Goal: Navigation & Orientation: Find specific page/section

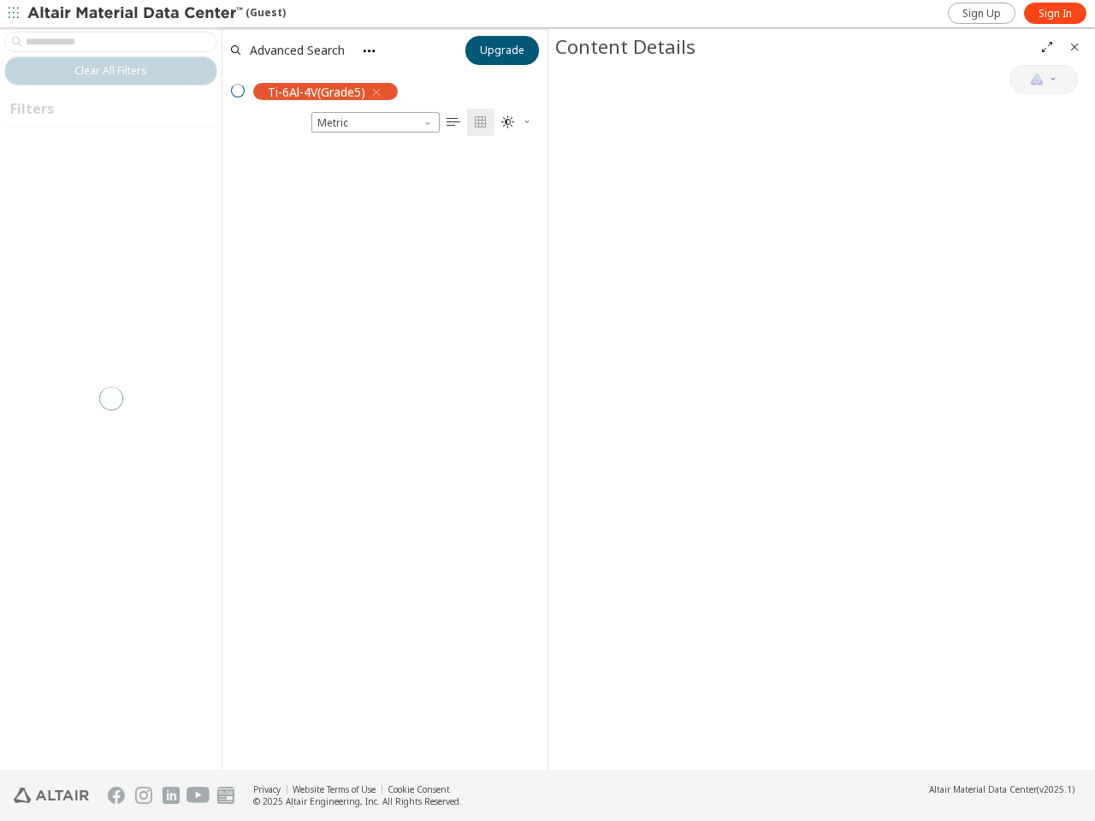
scroll to position [15, 15]
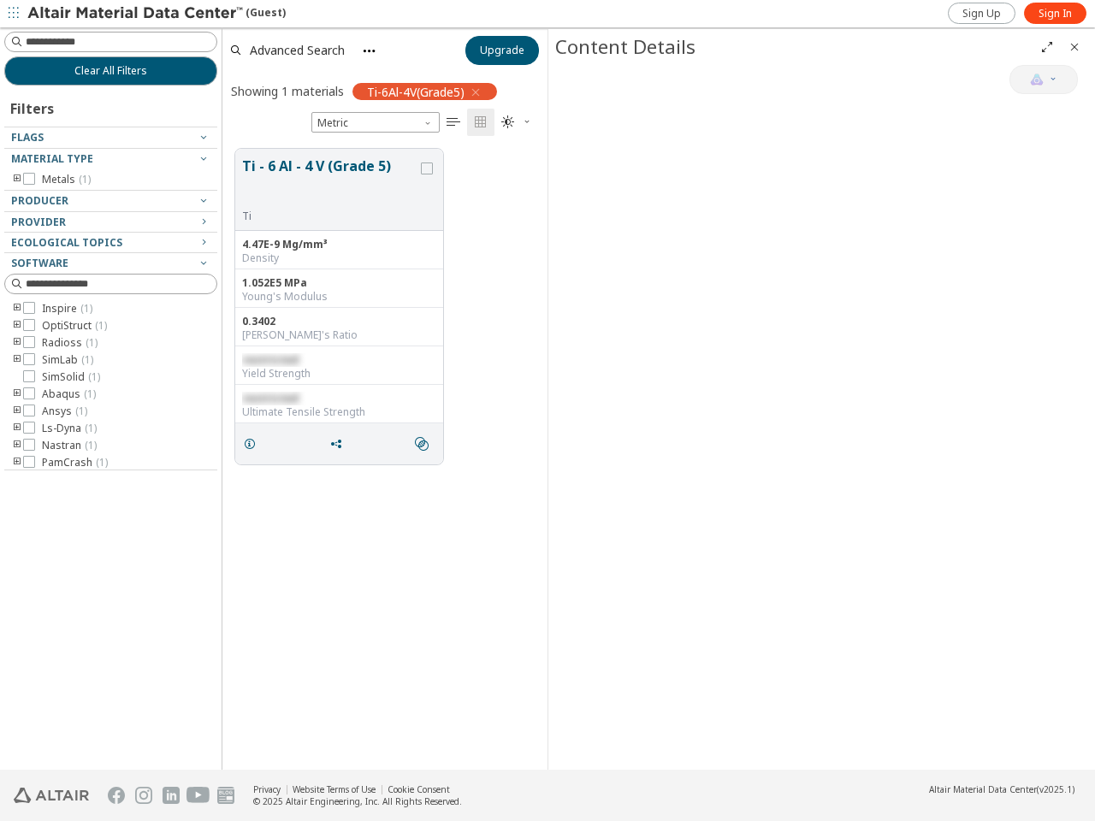
click at [14, 14] on icon "button" at bounding box center [14, 13] width 10 height 10
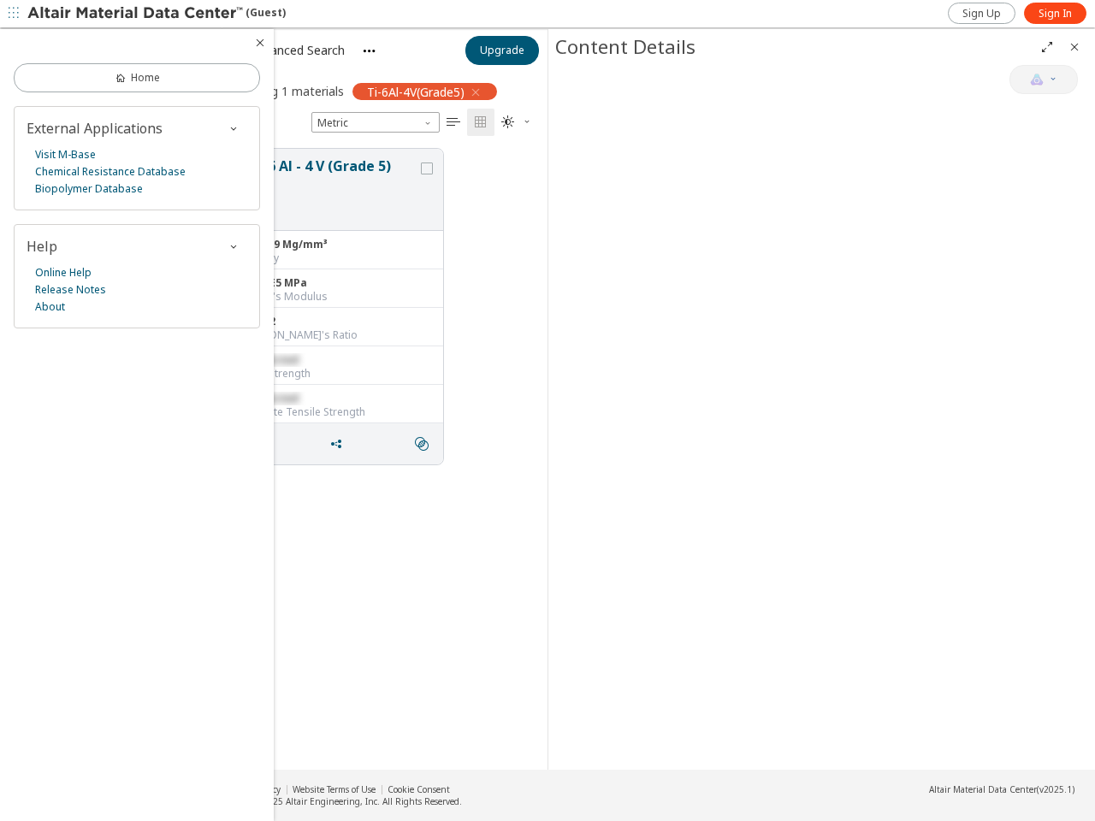
click at [17, 42] on div at bounding box center [137, 42] width 274 height 27
click at [110, 71] on link "Home" at bounding box center [137, 77] width 246 height 29
click at [110, 138] on div "External Applications Visit M-Base Chemical Resistance Database Biopolymer Data…" at bounding box center [137, 158] width 246 height 104
click at [110, 159] on div "Visit M-Base Chemical Resistance Database Biopolymer Database" at bounding box center [137, 171] width 221 height 51
click at [17, 180] on div "External Applications Visit M-Base Chemical Resistance Database Biopolymer Data…" at bounding box center [137, 158] width 246 height 104
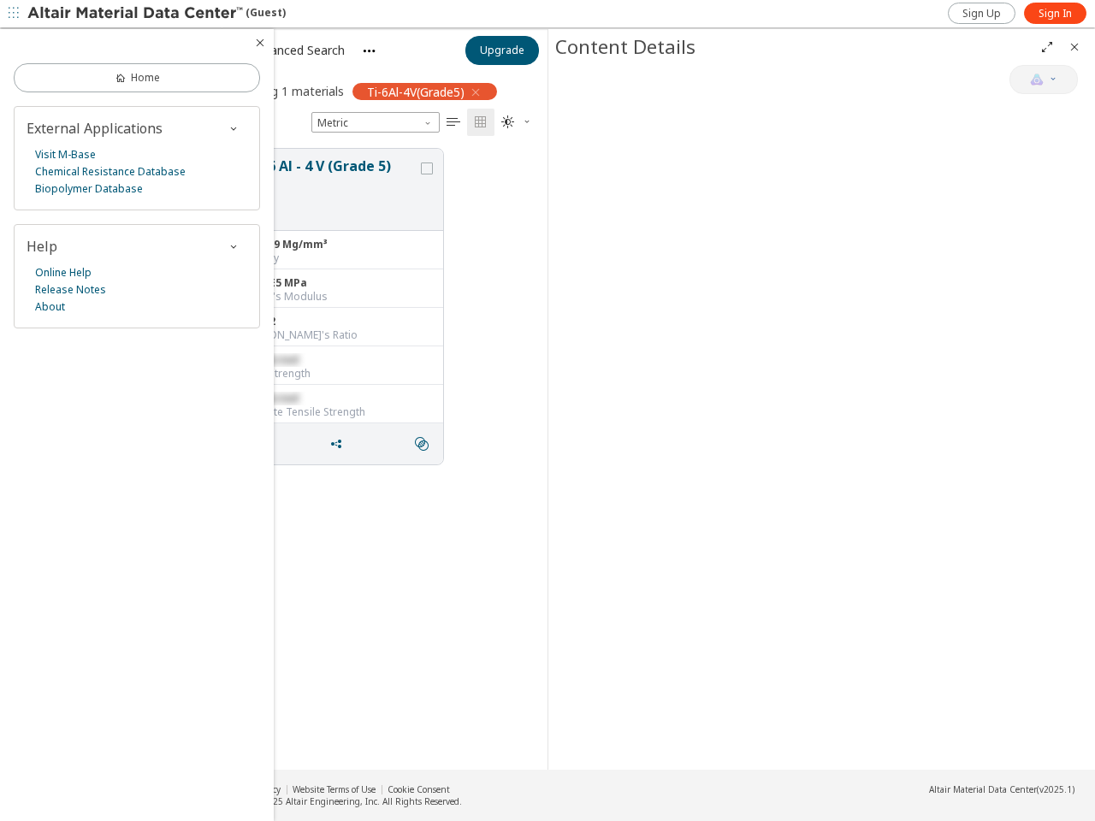
click at [110, 201] on div "External Applications Visit M-Base Chemical Resistance Database Biopolymer Data…" at bounding box center [137, 158] width 246 height 104
click at [110, 222] on div "External Applications Visit M-Base Chemical Resistance Database Biopolymer Data…" at bounding box center [137, 217] width 246 height 222
